Goal: Contribute content: Contribute content

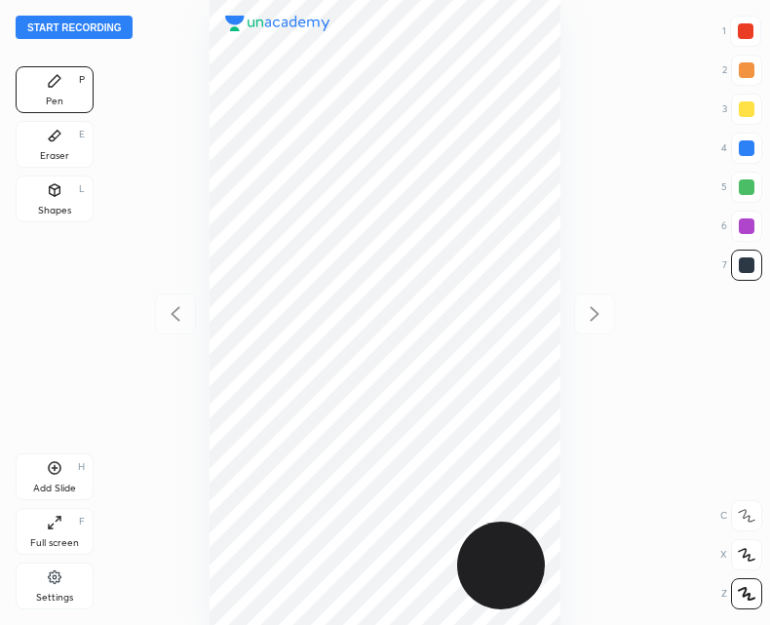
scroll to position [625, 458]
click at [61, 476] on div "Add Slide H" at bounding box center [55, 476] width 78 height 47
click at [176, 320] on icon at bounding box center [175, 313] width 23 height 23
click at [587, 323] on icon at bounding box center [594, 313] width 23 height 23
click at [177, 306] on icon at bounding box center [175, 313] width 23 height 23
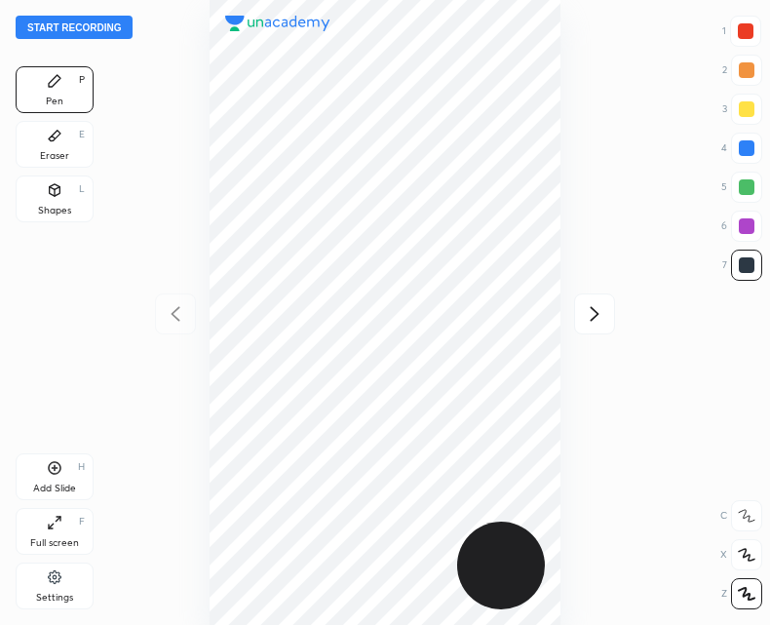
click at [55, 138] on icon at bounding box center [55, 136] width 12 height 11
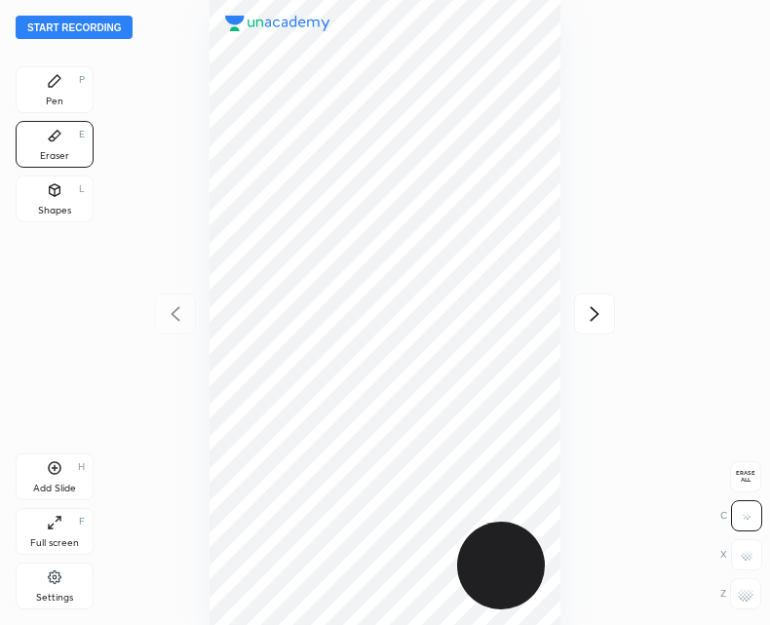
click at [573, 316] on div at bounding box center [385, 312] width 458 height 625
click at [600, 322] on icon at bounding box center [594, 313] width 23 height 23
click at [173, 319] on icon at bounding box center [175, 313] width 23 height 23
click at [62, 80] on div "Pen P" at bounding box center [55, 89] width 78 height 47
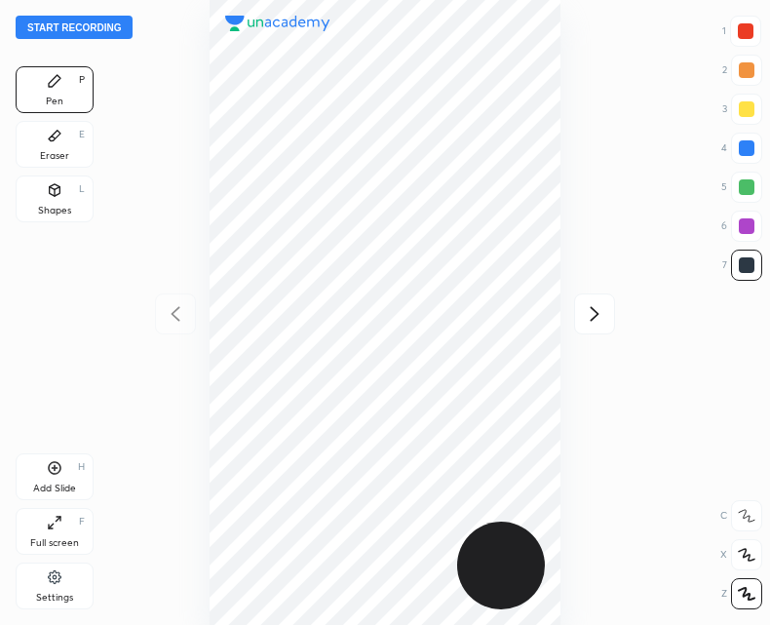
click at [65, 140] on div "Eraser E" at bounding box center [55, 144] width 78 height 47
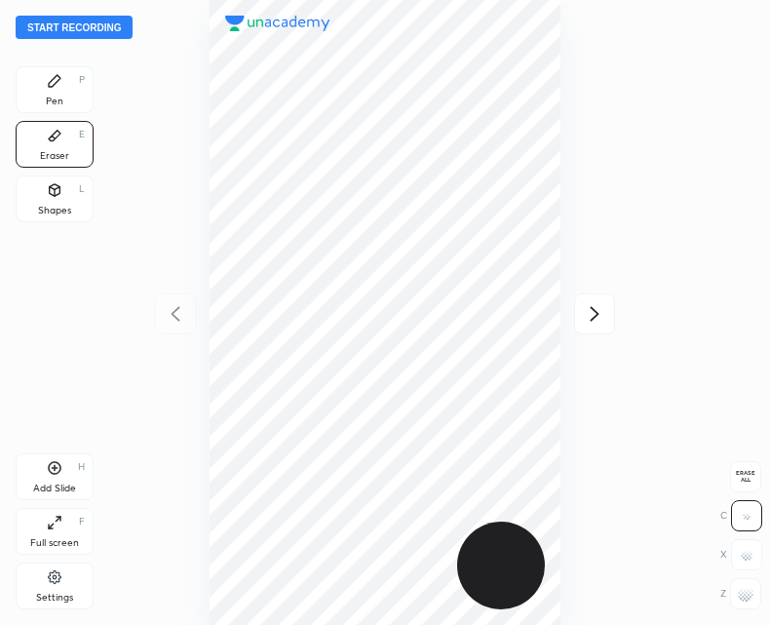
click at [63, 95] on div "Pen P" at bounding box center [55, 89] width 78 height 47
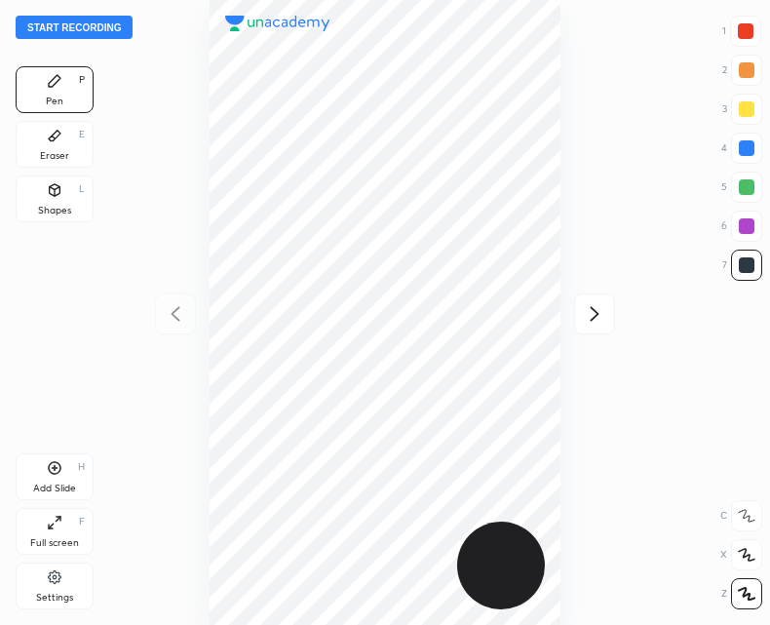
click at [66, 136] on div "Eraser E" at bounding box center [55, 144] width 78 height 47
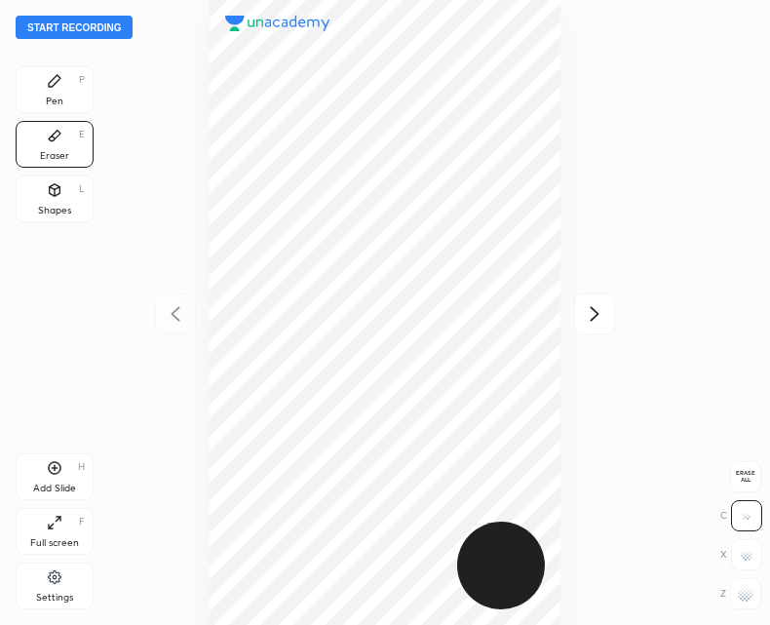
click at [72, 75] on div "Pen P" at bounding box center [55, 89] width 78 height 47
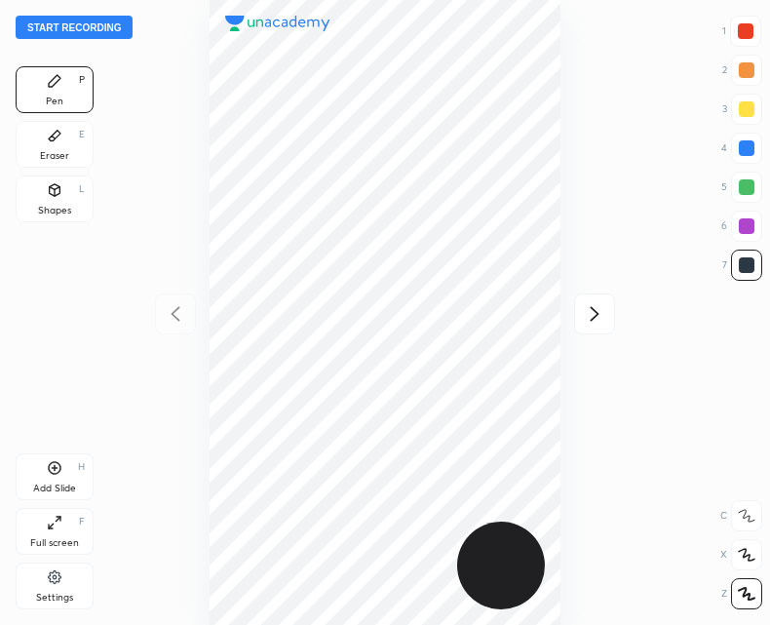
click at [52, 469] on icon at bounding box center [55, 468] width 16 height 16
click at [193, 318] on div at bounding box center [175, 314] width 41 height 41
click at [82, 34] on button "Start recording" at bounding box center [74, 27] width 117 height 23
click at [60, 477] on div "Add Slide H" at bounding box center [55, 476] width 78 height 47
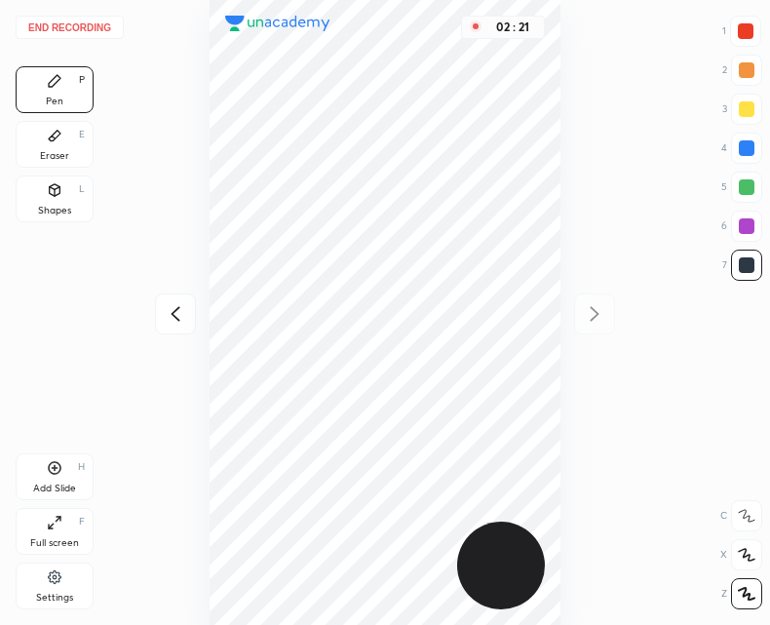
click at [176, 309] on icon at bounding box center [175, 313] width 23 height 23
click at [51, 488] on div "Add Slide" at bounding box center [54, 489] width 43 height 10
click at [596, 321] on icon at bounding box center [594, 313] width 23 height 23
click at [166, 321] on icon at bounding box center [175, 313] width 23 height 23
click at [592, 309] on icon at bounding box center [594, 313] width 23 height 23
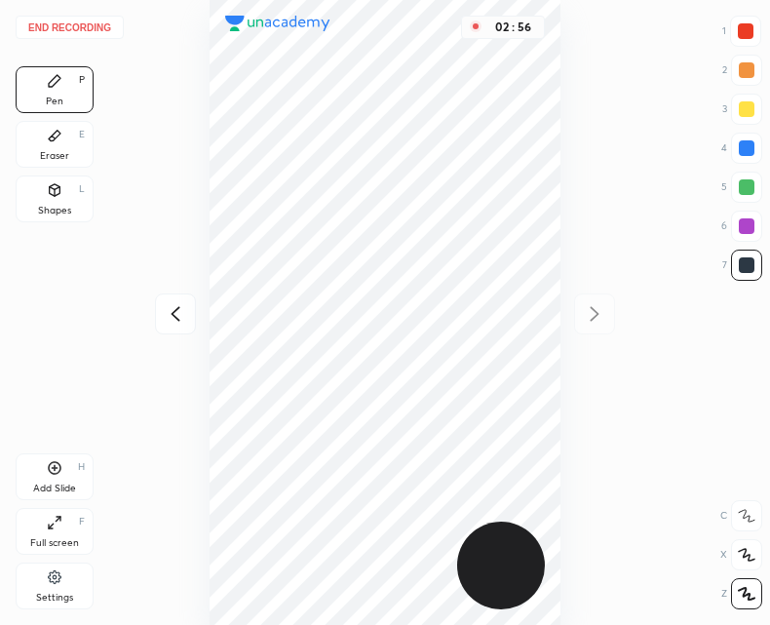
click at [169, 310] on icon at bounding box center [175, 313] width 23 height 23
click at [177, 310] on icon at bounding box center [175, 313] width 23 height 23
click at [177, 311] on div "02 : 56" at bounding box center [385, 312] width 458 height 625
click at [59, 141] on icon at bounding box center [55, 136] width 16 height 16
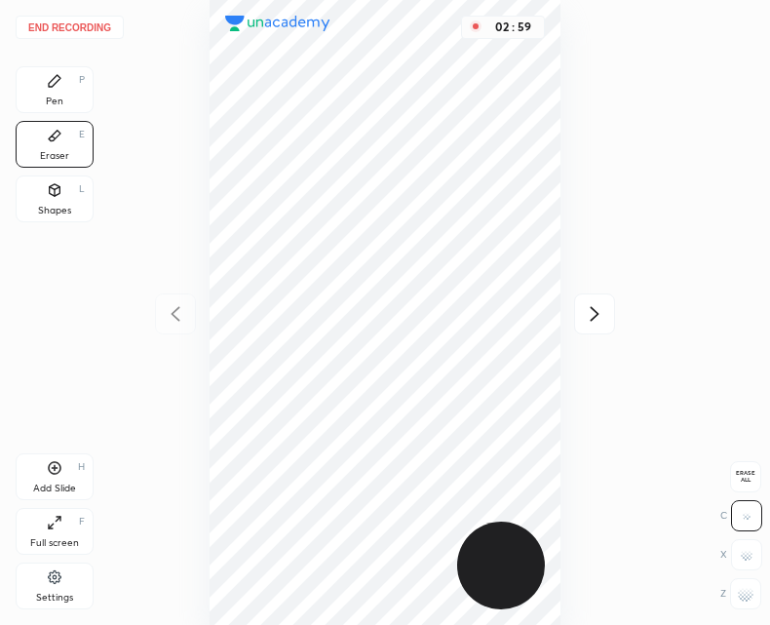
click at [746, 595] on rect at bounding box center [747, 595] width 2 height 2
click at [43, 93] on div "Pen P" at bounding box center [55, 89] width 78 height 47
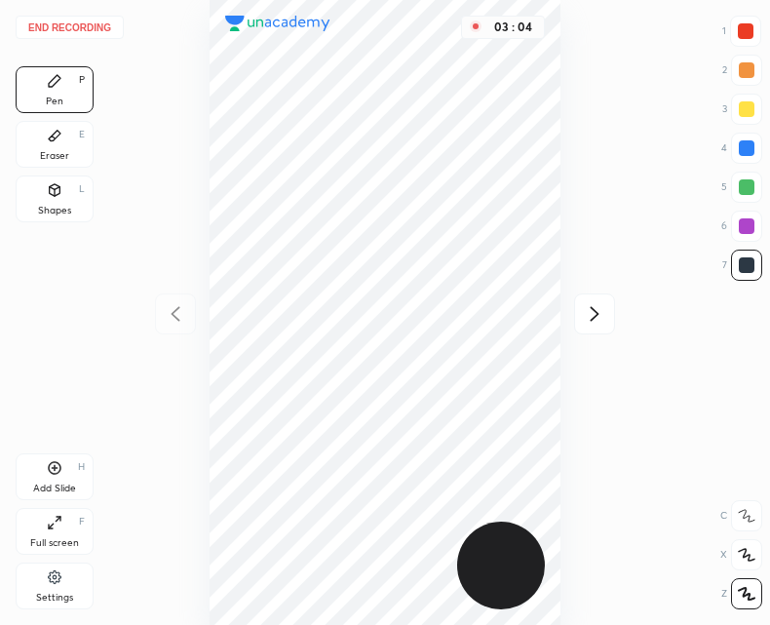
click at [46, 146] on div "Eraser E" at bounding box center [55, 144] width 78 height 47
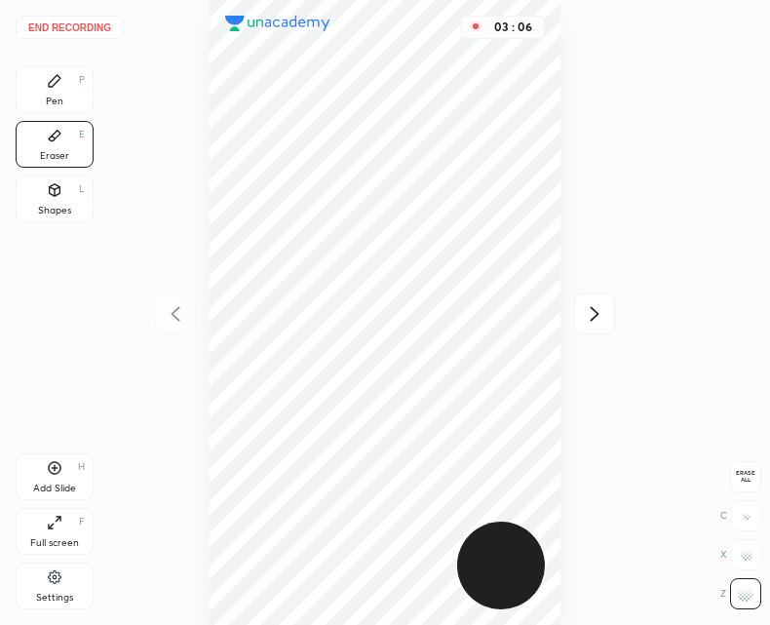
click at [57, 85] on icon at bounding box center [55, 81] width 16 height 16
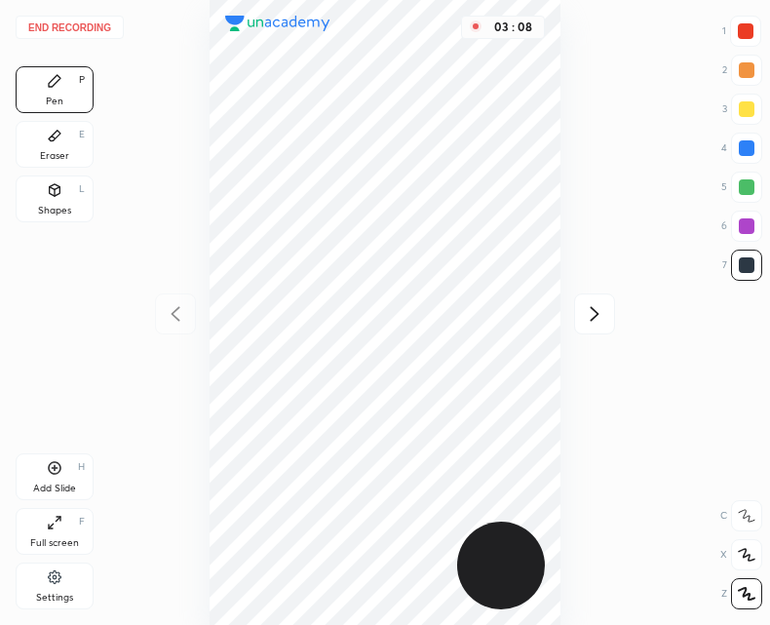
click at [58, 138] on icon at bounding box center [55, 136] width 16 height 16
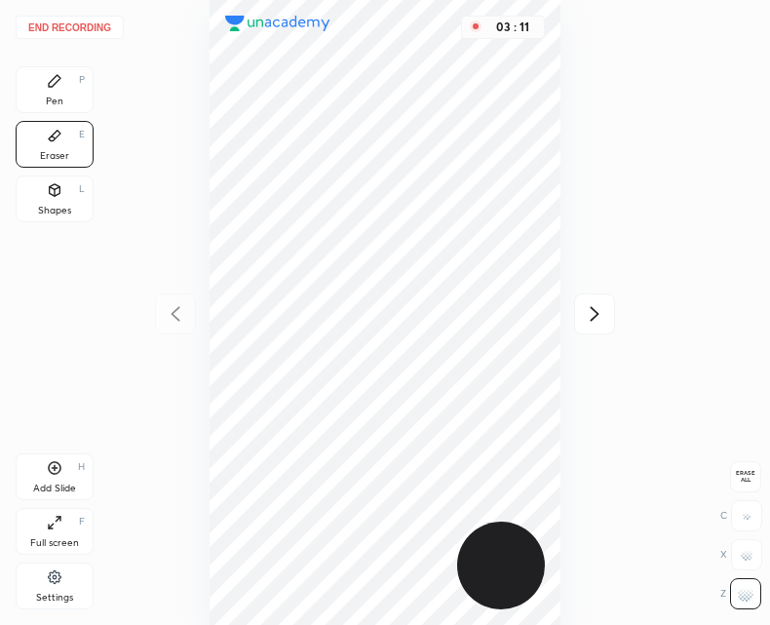
click at [50, 86] on icon at bounding box center [55, 81] width 12 height 12
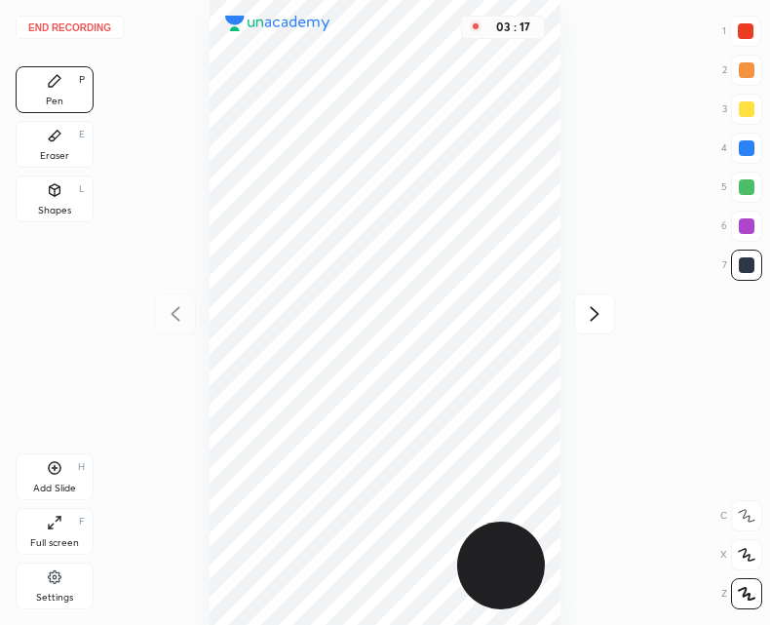
click at [48, 478] on div "Add Slide H" at bounding box center [55, 476] width 78 height 47
click at [185, 298] on div at bounding box center [175, 314] width 41 height 41
click at [580, 322] on div at bounding box center [594, 314] width 41 height 41
click at [157, 310] on div at bounding box center [175, 314] width 41 height 41
click at [600, 309] on icon at bounding box center [594, 313] width 23 height 23
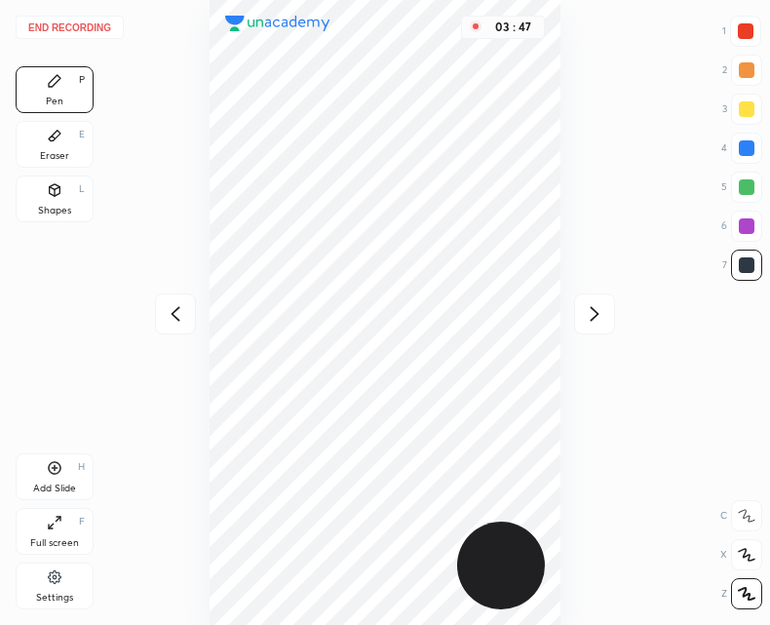
click at [164, 309] on icon at bounding box center [175, 313] width 23 height 23
click at [51, 132] on icon at bounding box center [55, 136] width 16 height 16
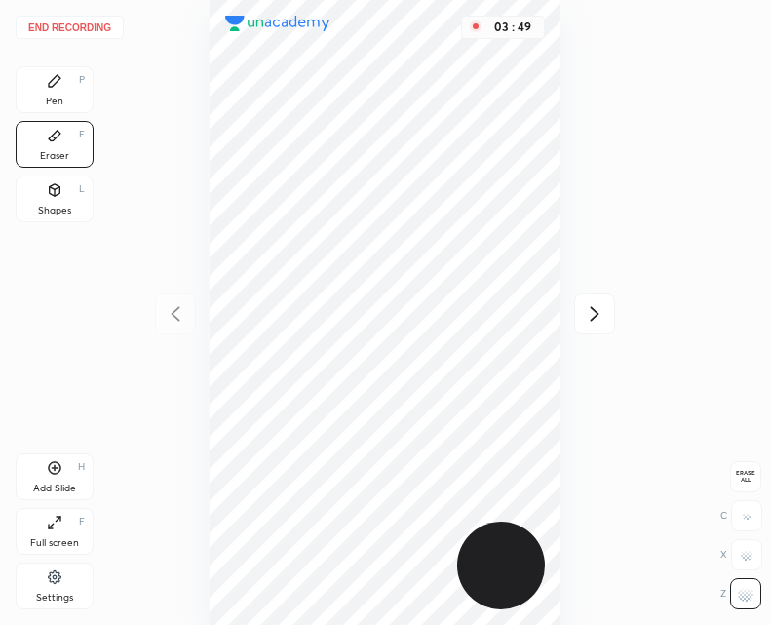
click at [741, 593] on rect at bounding box center [741, 593] width 2 height 2
click at [37, 87] on div "Pen P" at bounding box center [55, 89] width 78 height 47
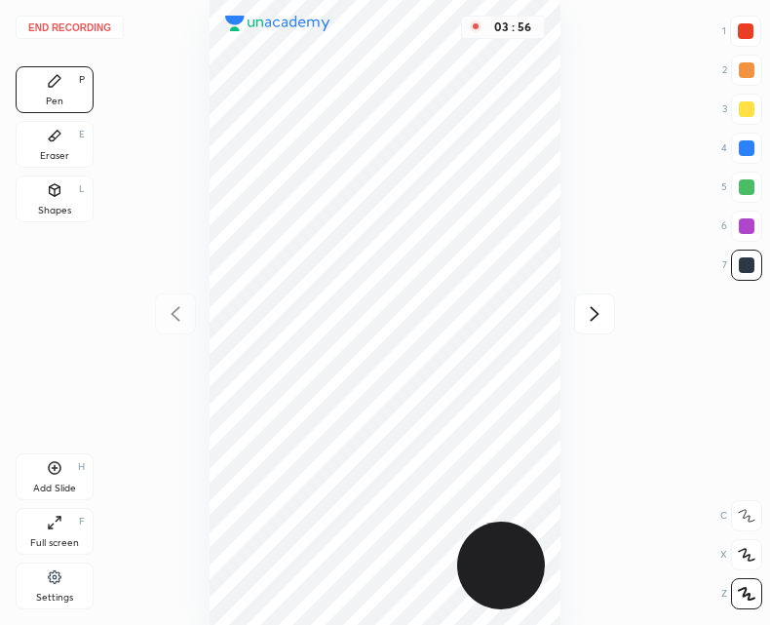
click at [78, 141] on div "Eraser E" at bounding box center [55, 144] width 78 height 47
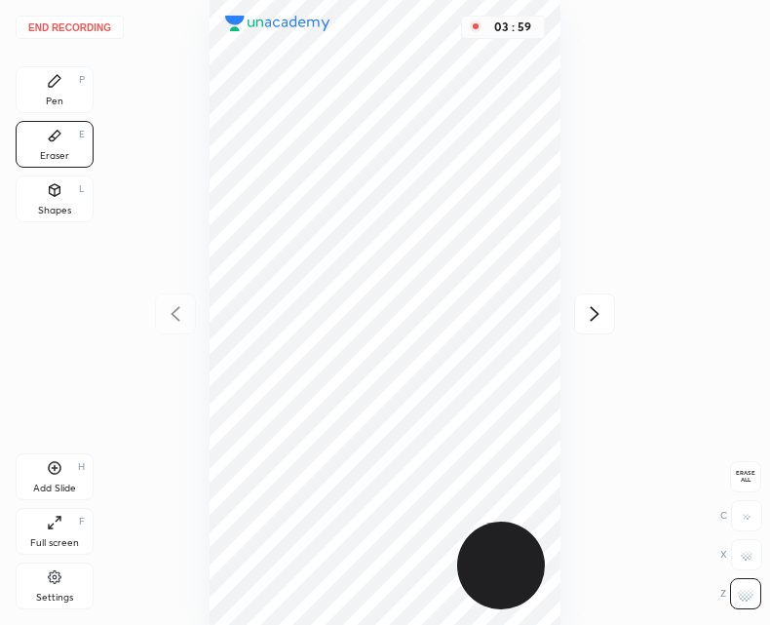
click at [59, 88] on icon at bounding box center [55, 81] width 16 height 16
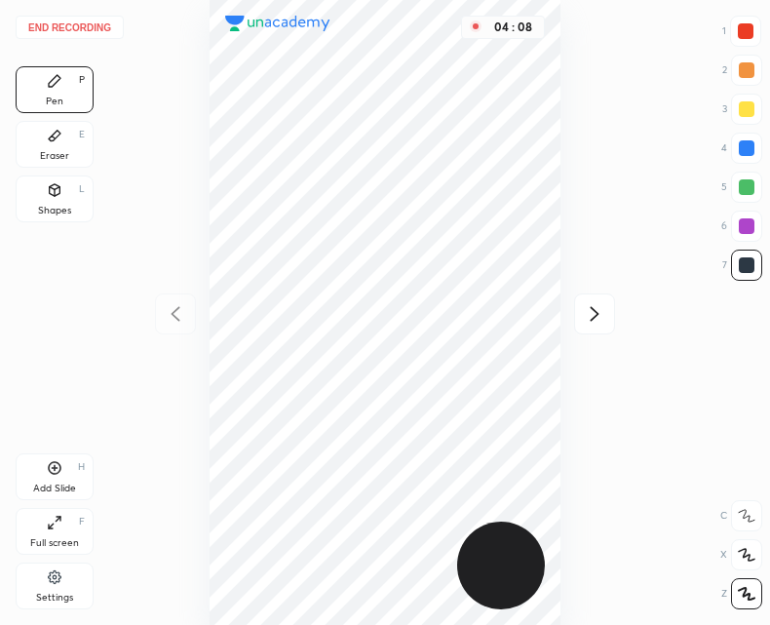
click at [54, 129] on icon at bounding box center [55, 136] width 16 height 16
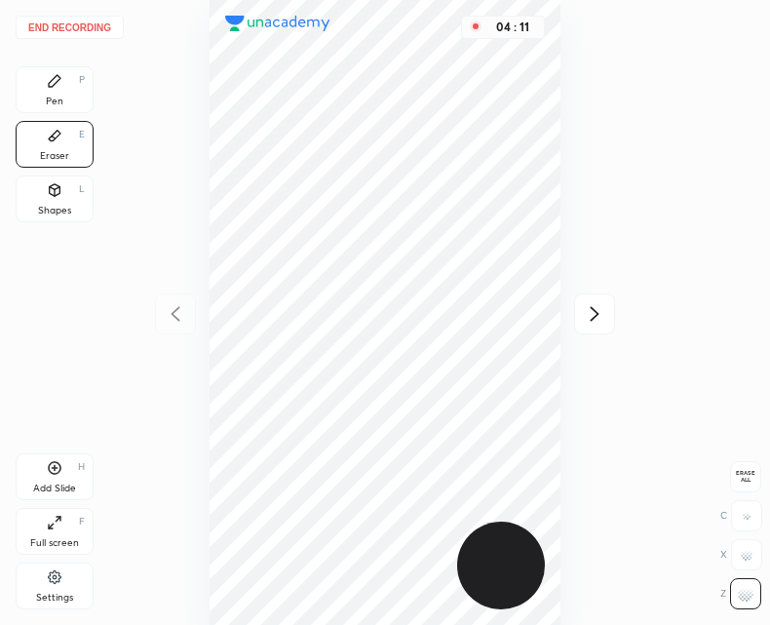
click at [56, 93] on div "Pen P" at bounding box center [55, 89] width 78 height 47
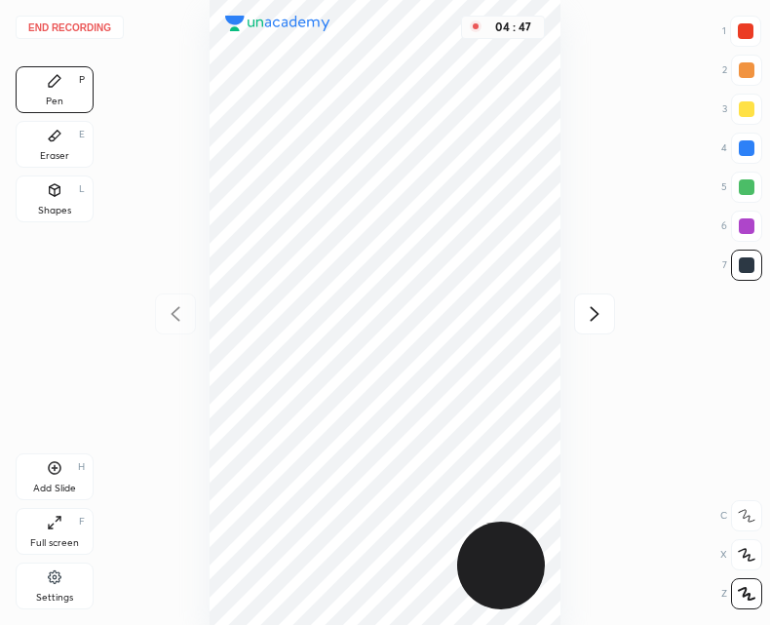
click at [62, 481] on div "Add Slide H" at bounding box center [55, 476] width 78 height 47
click at [170, 308] on icon at bounding box center [175, 313] width 23 height 23
click at [610, 310] on div at bounding box center [594, 314] width 41 height 41
click at [169, 315] on icon at bounding box center [175, 313] width 23 height 23
click at [583, 315] on icon at bounding box center [594, 313] width 23 height 23
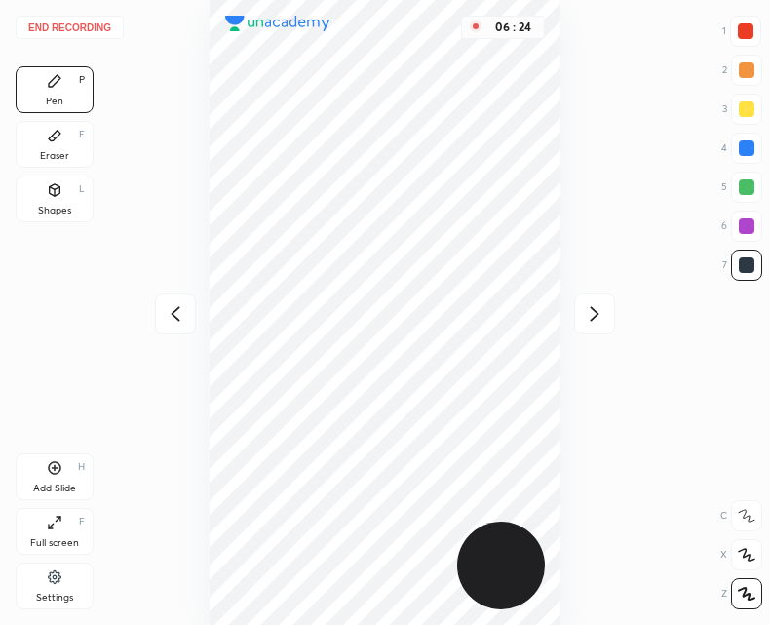
click at [50, 492] on div "Add Slide" at bounding box center [54, 489] width 43 height 10
click at [183, 325] on icon at bounding box center [175, 313] width 23 height 23
click at [178, 314] on icon at bounding box center [175, 313] width 23 height 23
click at [178, 306] on div "06 : 31" at bounding box center [385, 312] width 458 height 625
click at [591, 315] on icon at bounding box center [594, 313] width 23 height 23
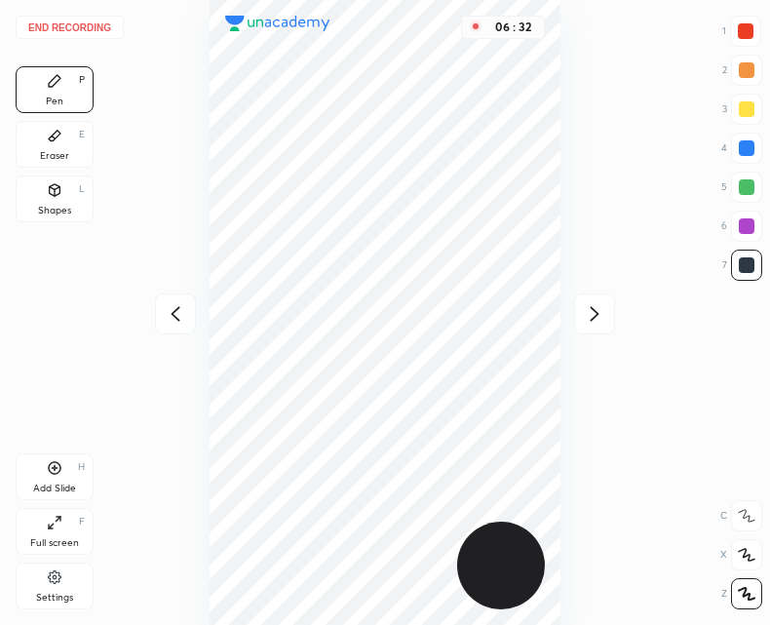
click at [590, 316] on icon at bounding box center [594, 313] width 23 height 23
click at [191, 310] on div at bounding box center [175, 314] width 41 height 41
click at [603, 313] on icon at bounding box center [594, 313] width 23 height 23
click at [179, 311] on icon at bounding box center [175, 313] width 23 height 23
click at [178, 317] on icon at bounding box center [175, 313] width 23 height 23
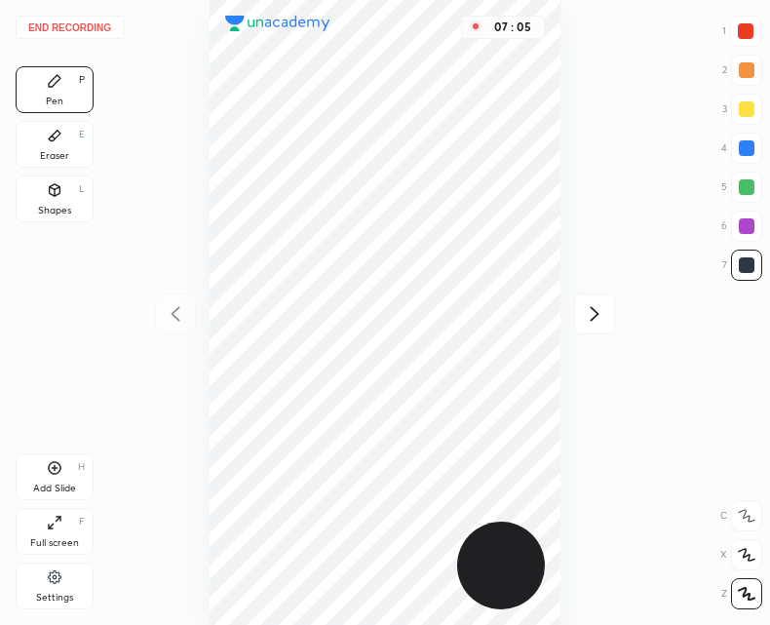
click at [177, 315] on div "07 : 05" at bounding box center [385, 312] width 458 height 625
click at [58, 484] on div "Add Slide" at bounding box center [54, 489] width 43 height 10
click at [66, 480] on div "Add Slide H" at bounding box center [55, 476] width 78 height 47
click at [188, 302] on div at bounding box center [175, 314] width 41 height 41
click at [602, 320] on icon at bounding box center [594, 313] width 23 height 23
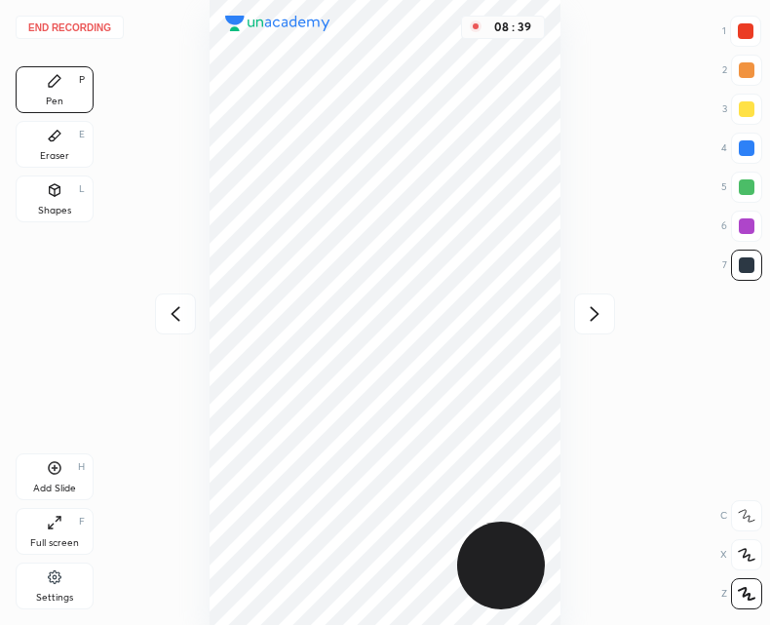
click at [191, 316] on div at bounding box center [175, 314] width 41 height 41
click at [177, 318] on icon at bounding box center [175, 313] width 23 height 23
click at [176, 317] on div "08 : 40" at bounding box center [385, 312] width 458 height 625
click at [589, 316] on icon at bounding box center [594, 313] width 23 height 23
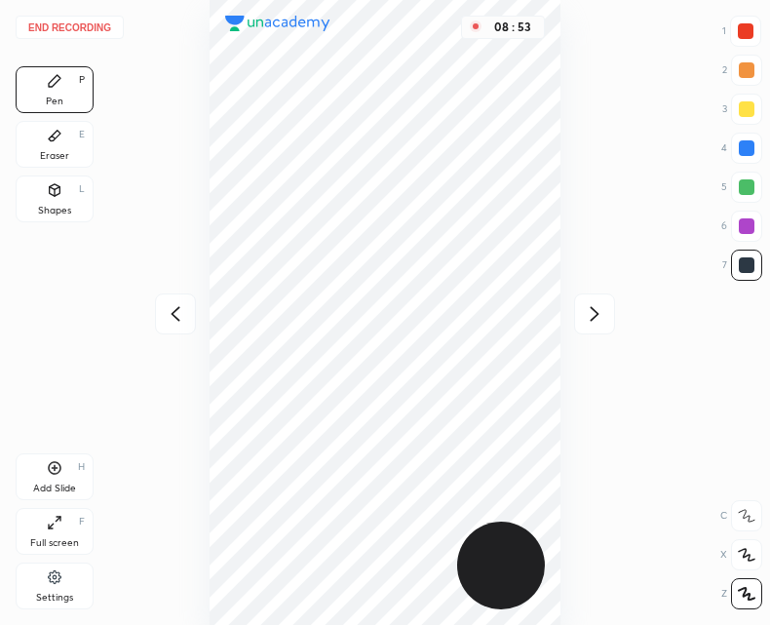
click at [588, 312] on icon at bounding box center [594, 313] width 23 height 23
click at [594, 320] on icon at bounding box center [594, 313] width 23 height 23
click at [593, 317] on icon at bounding box center [594, 313] width 23 height 23
click at [177, 319] on icon at bounding box center [175, 313] width 9 height 15
click at [50, 138] on icon at bounding box center [55, 136] width 12 height 11
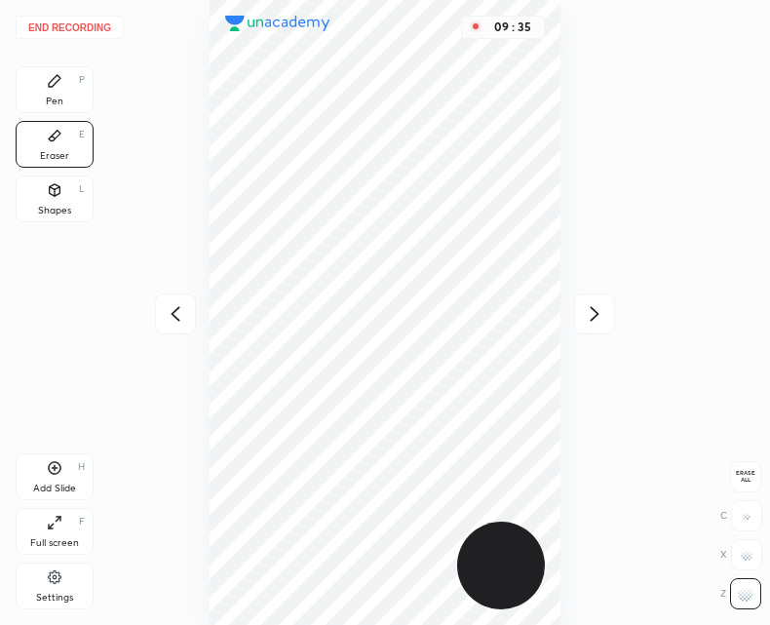
click at [57, 73] on icon at bounding box center [55, 81] width 16 height 16
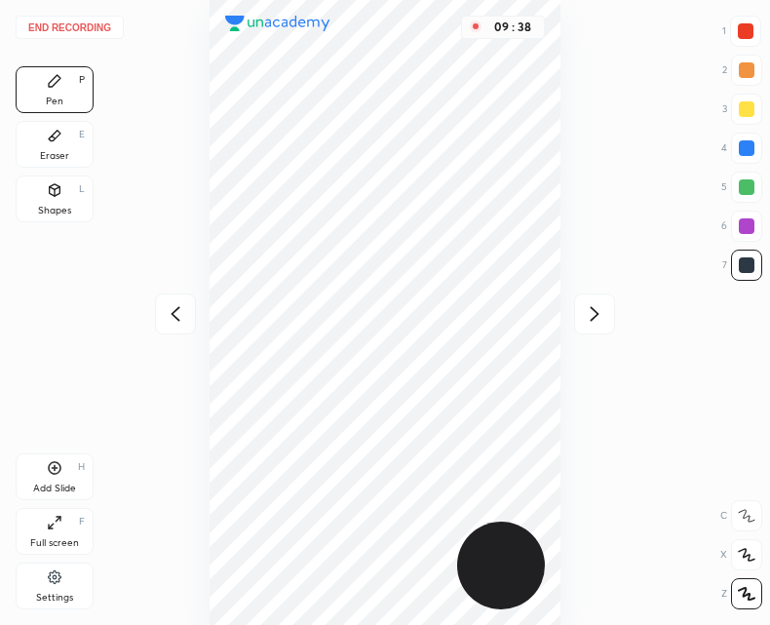
click at [187, 312] on div at bounding box center [175, 314] width 41 height 41
click at [175, 317] on icon at bounding box center [175, 313] width 9 height 15
click at [175, 315] on icon at bounding box center [175, 313] width 23 height 23
click at [177, 316] on icon at bounding box center [175, 313] width 23 height 23
click at [608, 315] on div at bounding box center [594, 314] width 41 height 41
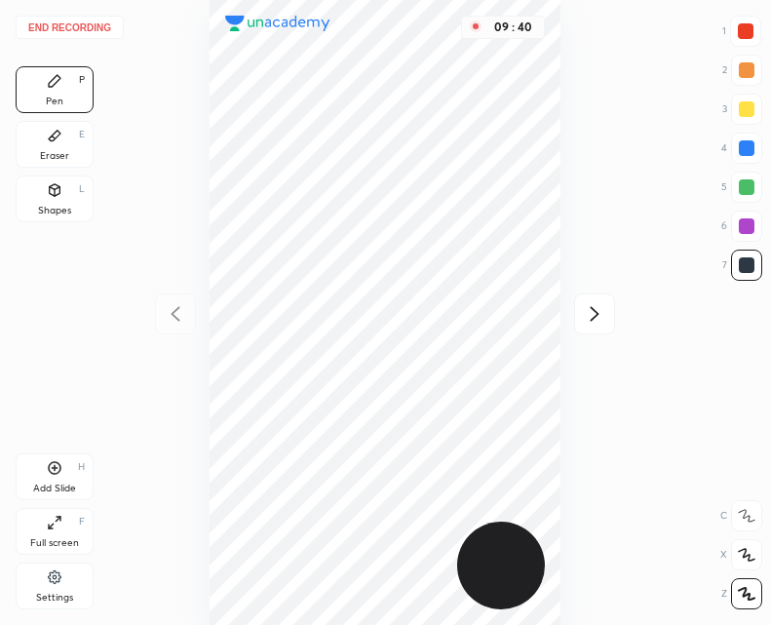
click at [591, 312] on icon at bounding box center [594, 313] width 23 height 23
click at [585, 311] on icon at bounding box center [594, 313] width 23 height 23
click at [165, 328] on div at bounding box center [175, 314] width 41 height 41
click at [180, 312] on icon at bounding box center [175, 313] width 23 height 23
click at [171, 322] on icon at bounding box center [175, 313] width 23 height 23
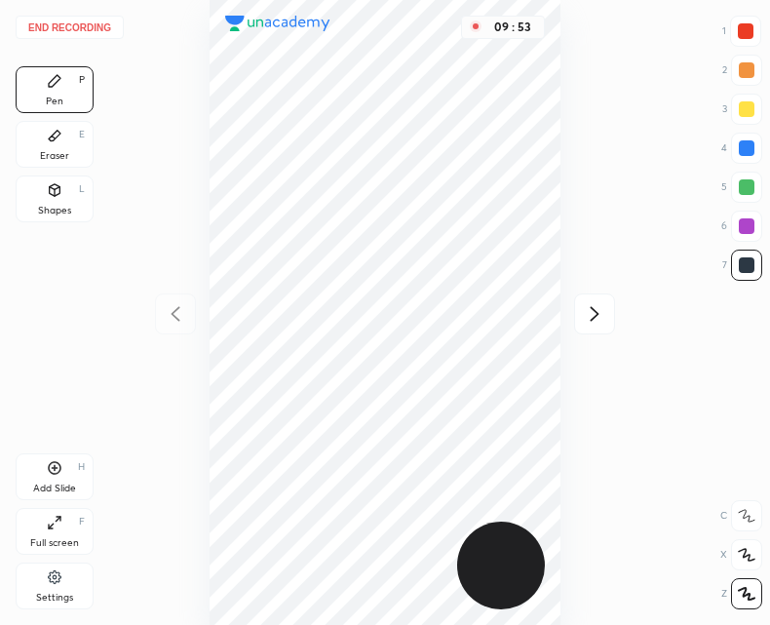
click at [601, 317] on icon at bounding box center [594, 313] width 23 height 23
click at [600, 313] on icon at bounding box center [594, 313] width 23 height 23
click at [599, 304] on icon at bounding box center [594, 313] width 23 height 23
click at [189, 324] on div at bounding box center [175, 314] width 41 height 41
click at [165, 319] on icon at bounding box center [175, 313] width 23 height 23
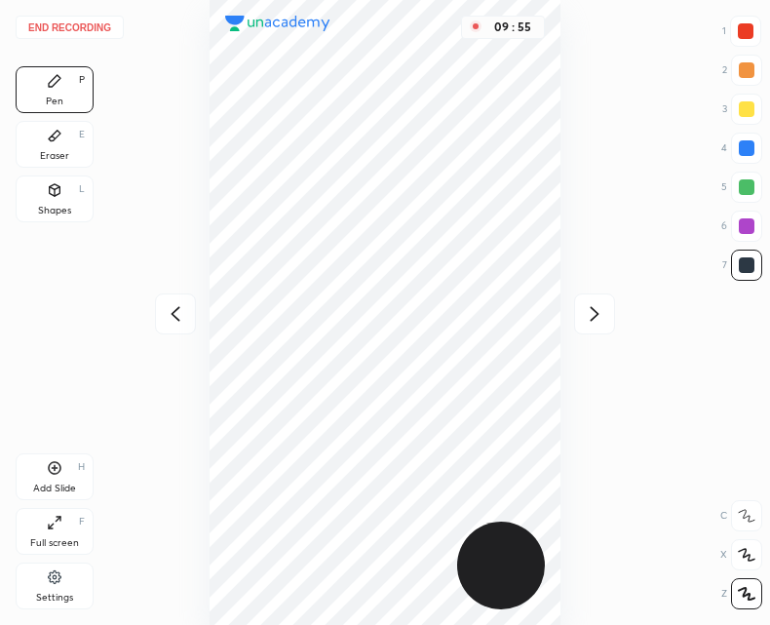
click at [160, 317] on div at bounding box center [175, 314] width 41 height 41
click at [599, 320] on icon at bounding box center [594, 313] width 23 height 23
click at [593, 317] on icon at bounding box center [594, 313] width 23 height 23
click at [591, 319] on icon at bounding box center [594, 313] width 23 height 23
click at [589, 316] on icon at bounding box center [594, 313] width 23 height 23
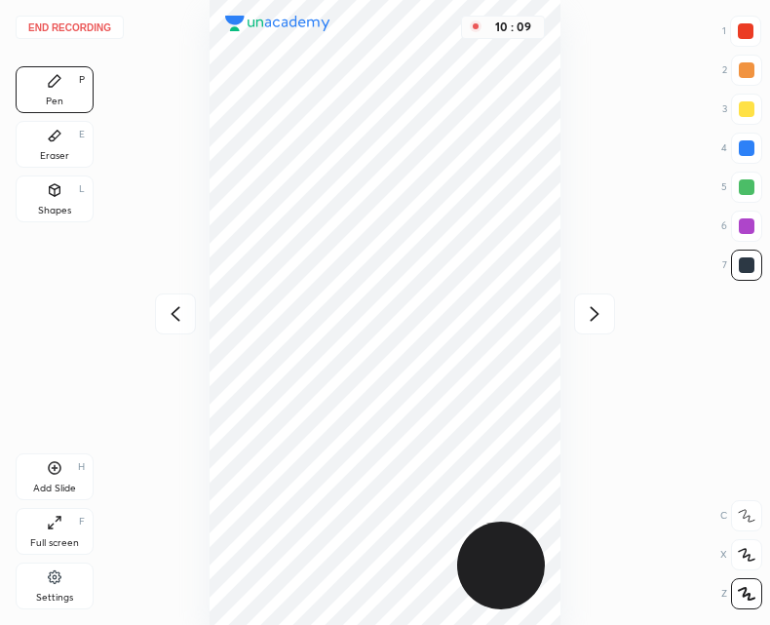
click at [583, 313] on icon at bounding box center [594, 313] width 23 height 23
click at [164, 313] on icon at bounding box center [175, 313] width 23 height 23
click at [59, 154] on div "Eraser" at bounding box center [54, 156] width 29 height 10
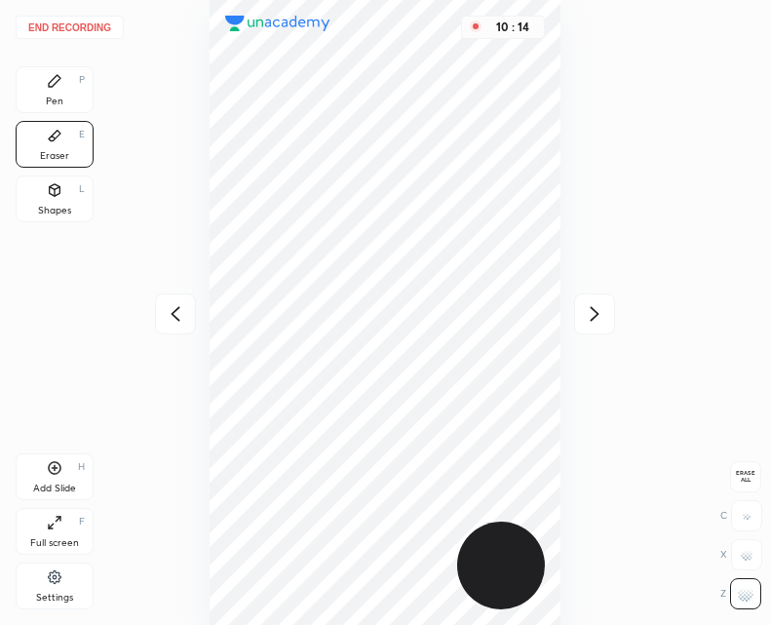
click at [52, 81] on icon at bounding box center [55, 81] width 12 height 12
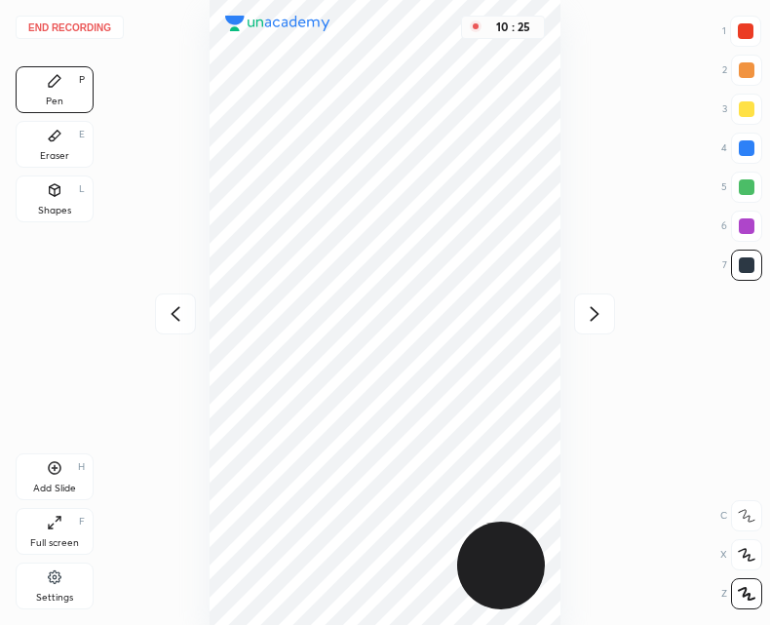
click at [173, 327] on div at bounding box center [175, 314] width 41 height 41
click at [170, 323] on icon at bounding box center [175, 313] width 23 height 23
click at [166, 323] on icon at bounding box center [175, 313] width 23 height 23
click at [167, 324] on icon at bounding box center [175, 313] width 23 height 23
click at [165, 331] on div "10 : 26" at bounding box center [385, 312] width 458 height 625
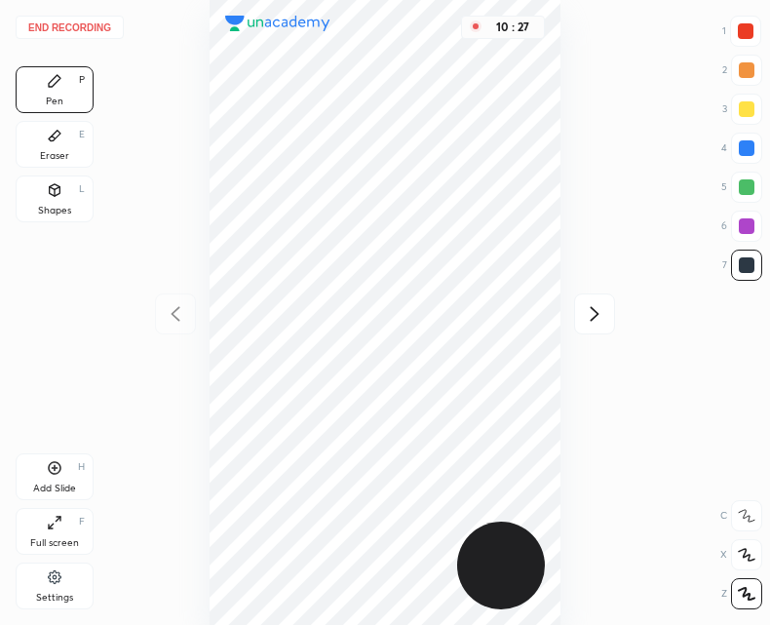
click at [59, 493] on div "Add Slide" at bounding box center [54, 489] width 43 height 10
click at [181, 311] on icon at bounding box center [175, 313] width 23 height 23
click at [183, 317] on div "10 : 35" at bounding box center [385, 312] width 458 height 625
click at [598, 312] on icon at bounding box center [595, 313] width 9 height 15
click at [592, 314] on icon at bounding box center [594, 313] width 23 height 23
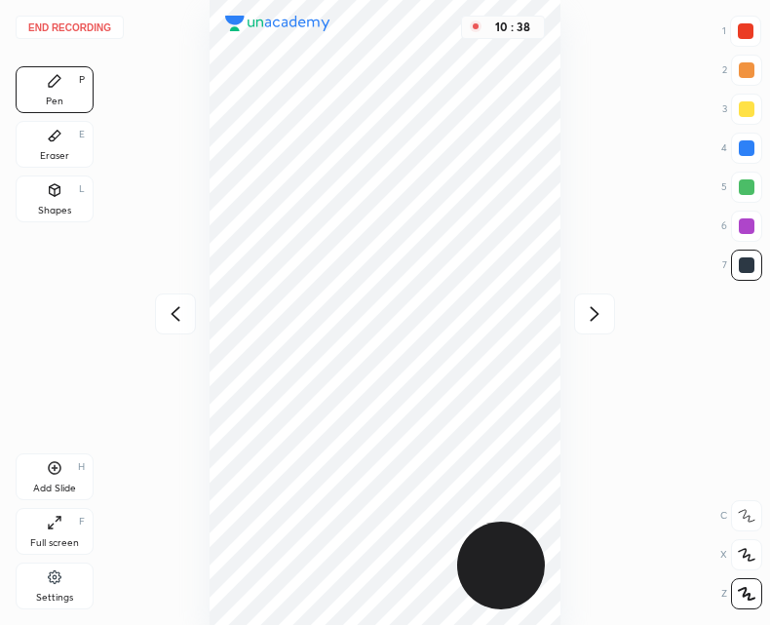
click at [592, 313] on icon at bounding box center [594, 313] width 23 height 23
click at [52, 477] on div "Add Slide H" at bounding box center [55, 476] width 78 height 47
click at [176, 314] on icon at bounding box center [175, 313] width 23 height 23
click at [177, 319] on icon at bounding box center [175, 313] width 9 height 15
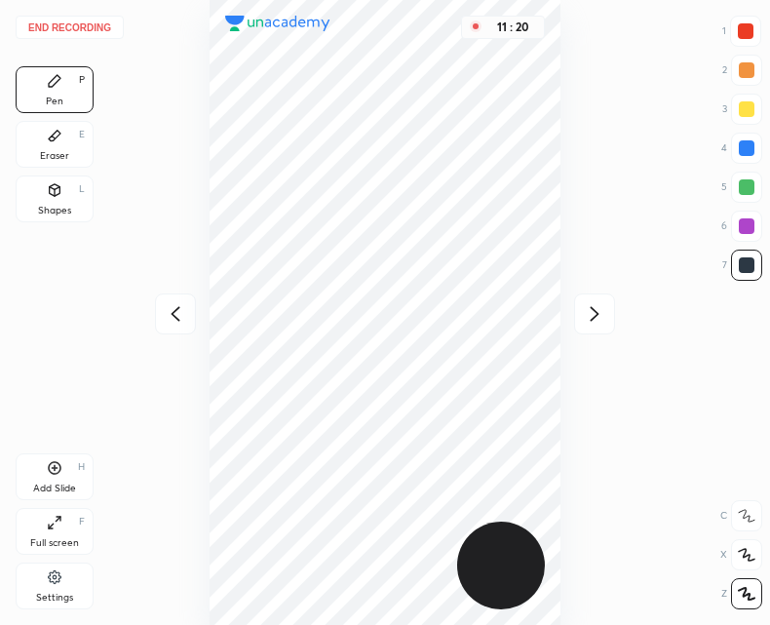
click at [82, 14] on div "End recording 1 2 3 4 5 6 7 R O A L C X Z Erase all C X Z Pen P Eraser E Shapes…" at bounding box center [385, 312] width 770 height 625
click at [95, 31] on button "End recording" at bounding box center [70, 27] width 108 height 23
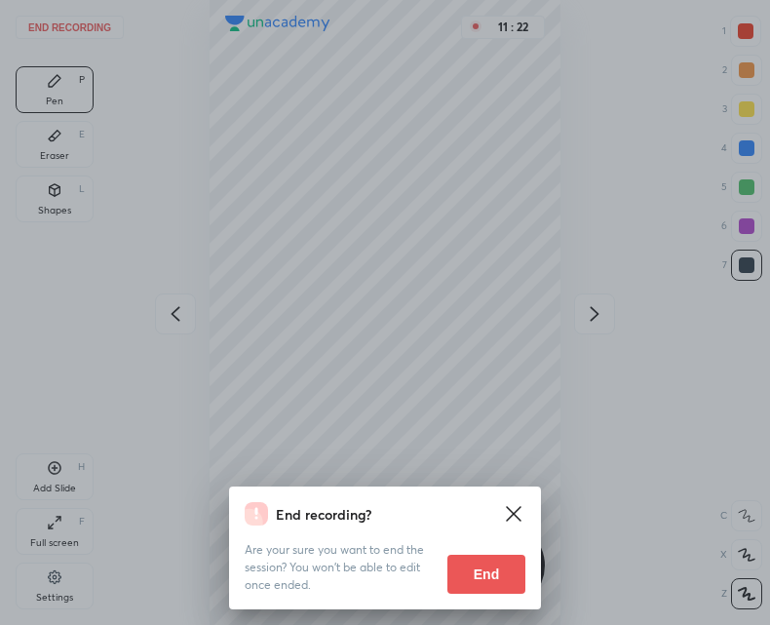
click at [463, 585] on button "End" at bounding box center [487, 574] width 78 height 39
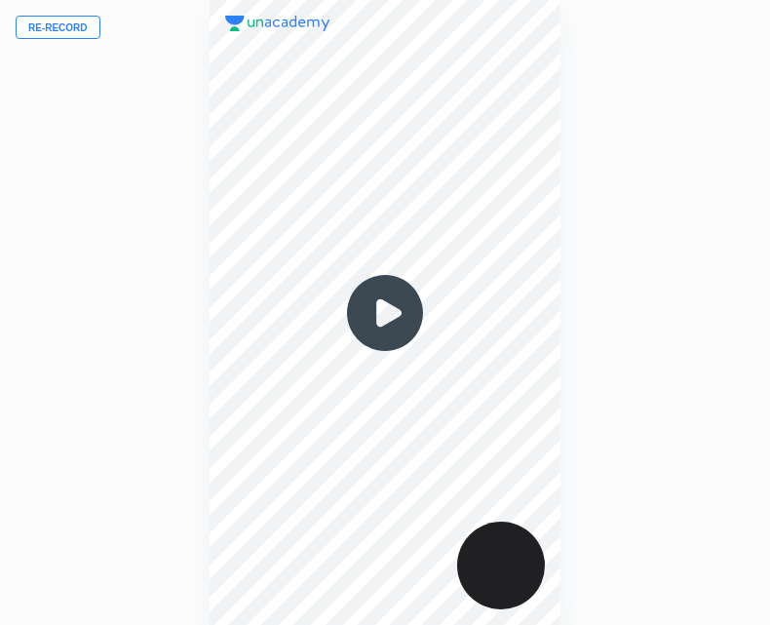
click at [395, 313] on img at bounding box center [385, 313] width 94 height 94
